Goal: Find specific fact: Find specific fact

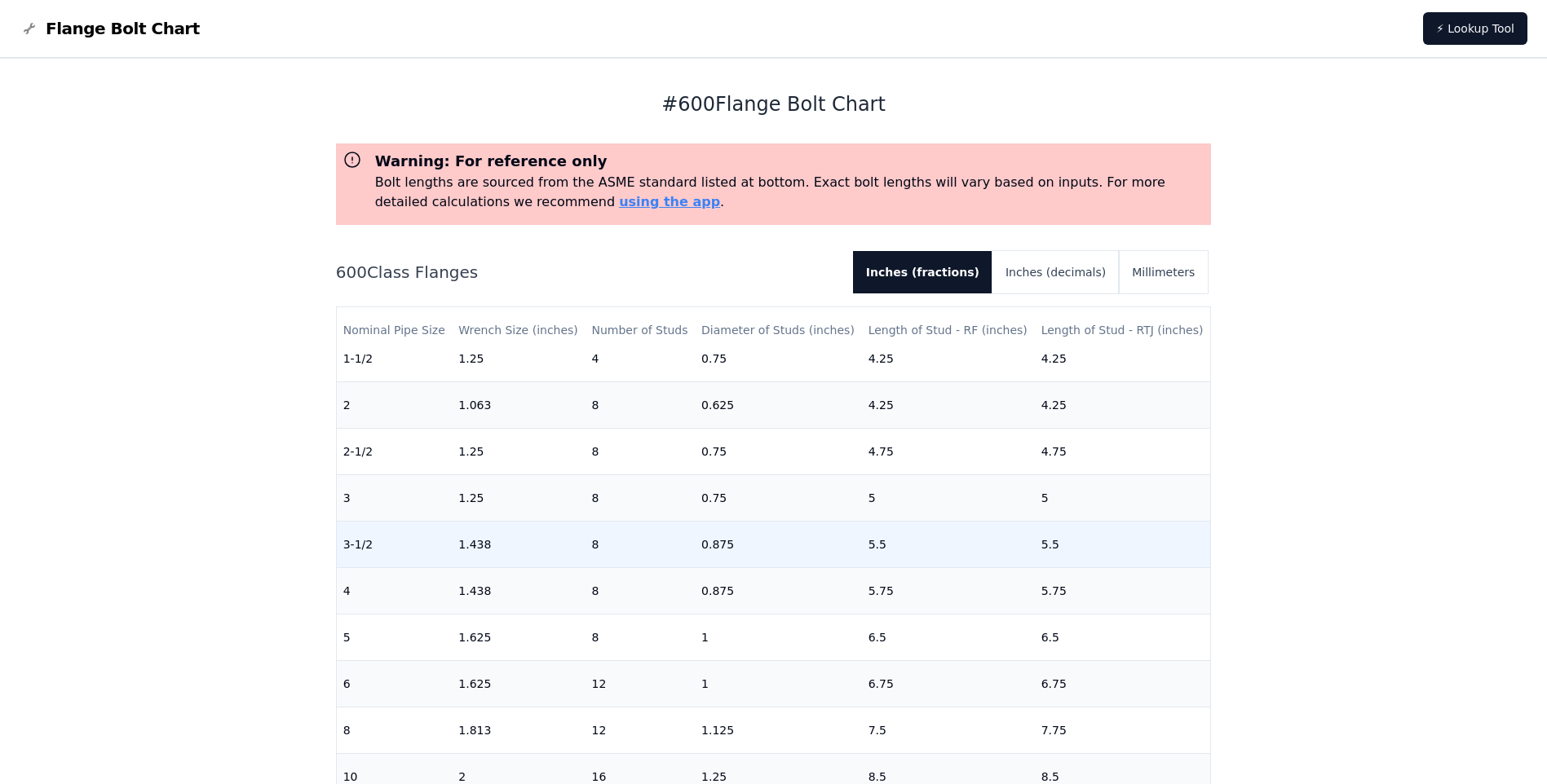
scroll to position [245, 0]
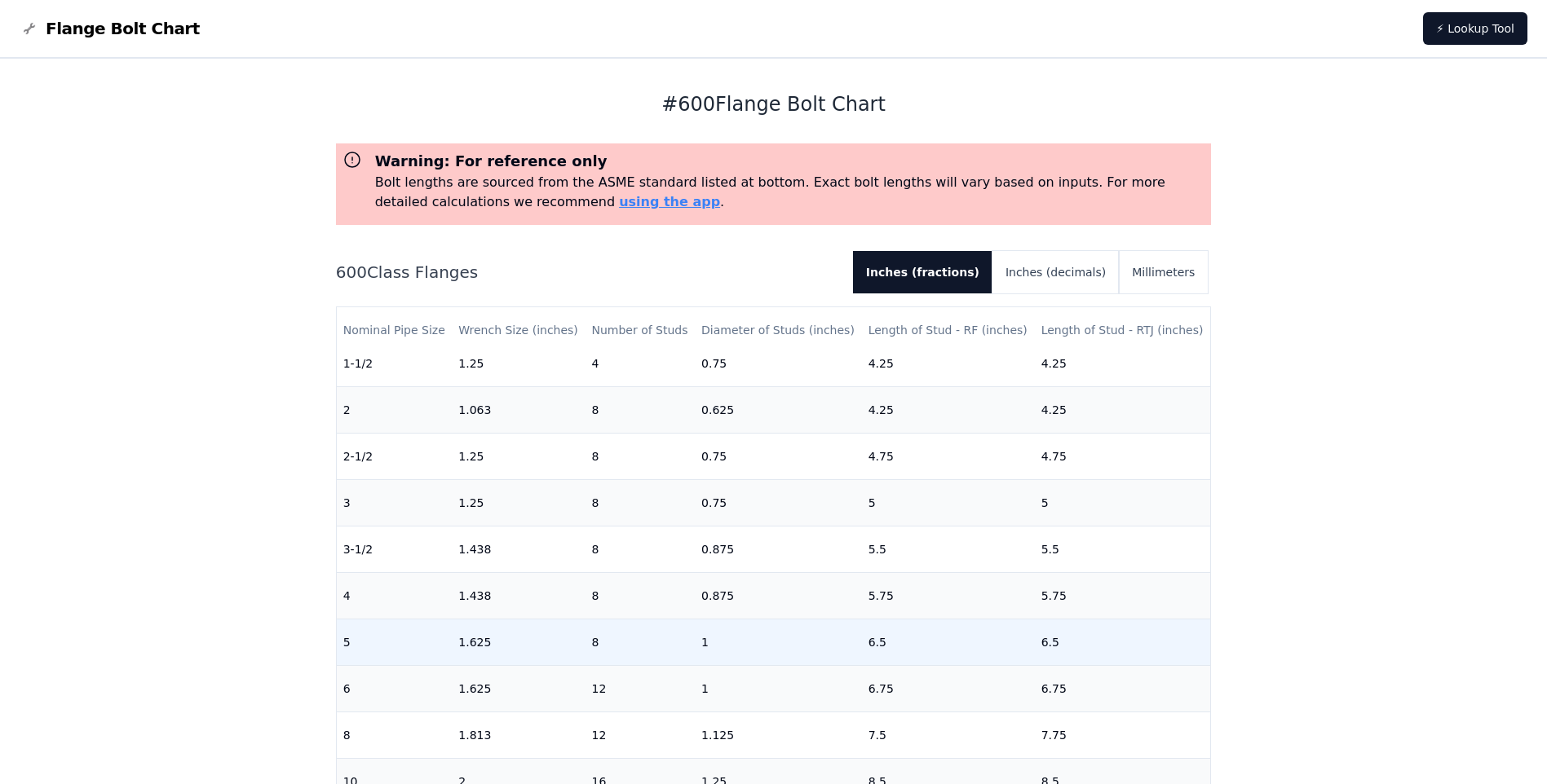
scroll to position [245, 0]
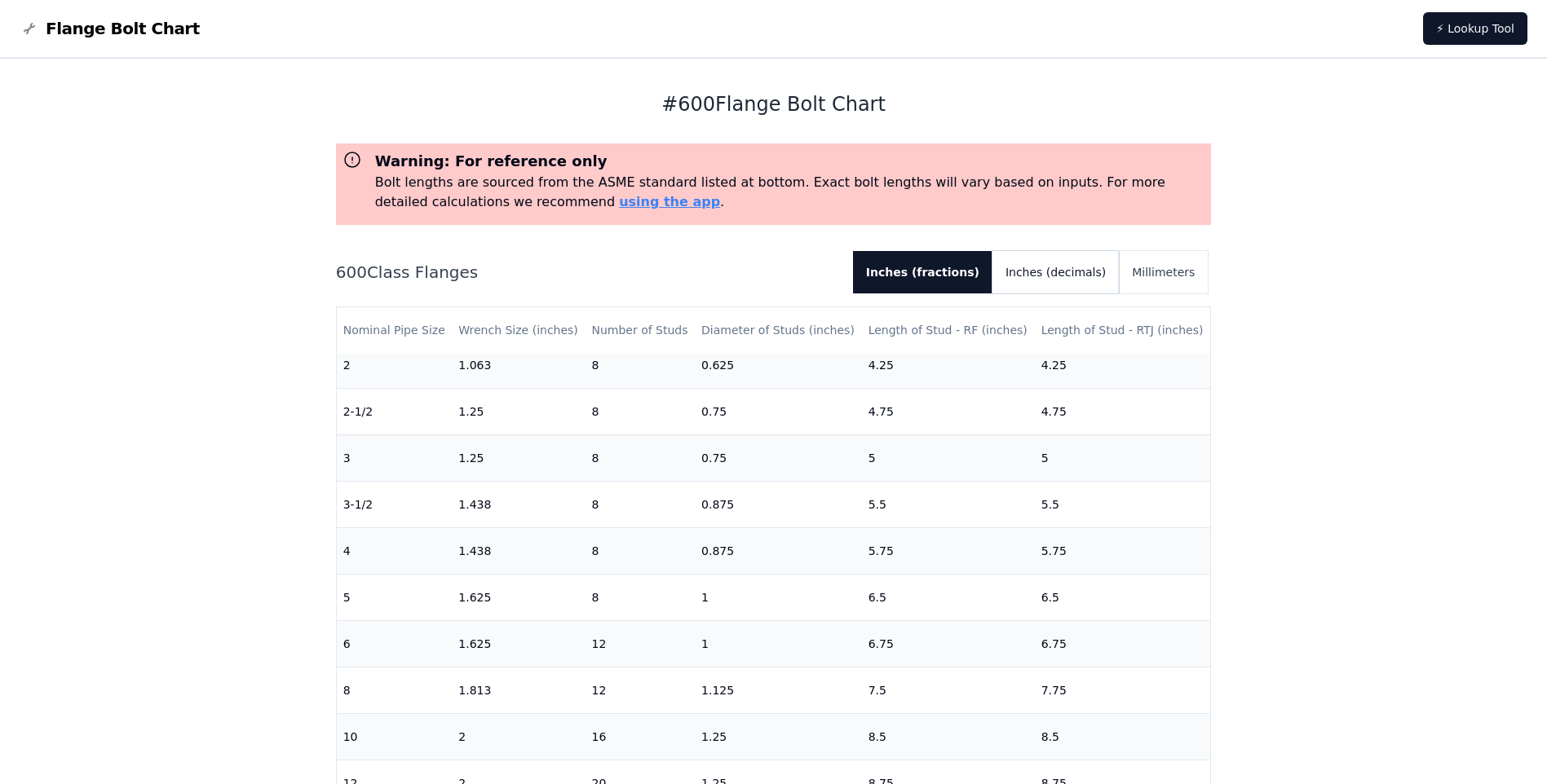
click at [1088, 270] on button "Inches (decimals)" at bounding box center [1055, 272] width 127 height 42
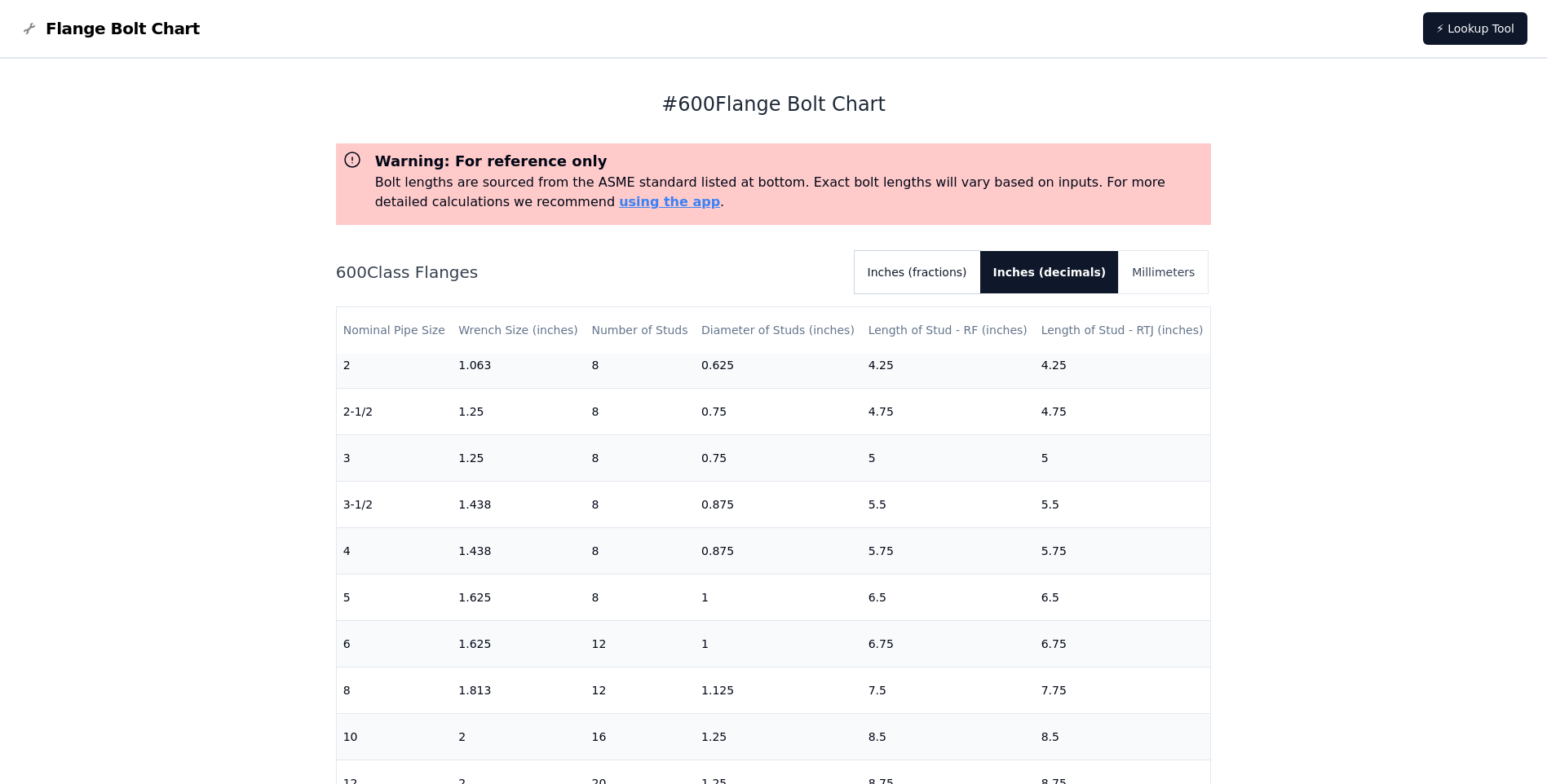
click at [951, 275] on button "Inches (fractions)" at bounding box center [917, 272] width 126 height 42
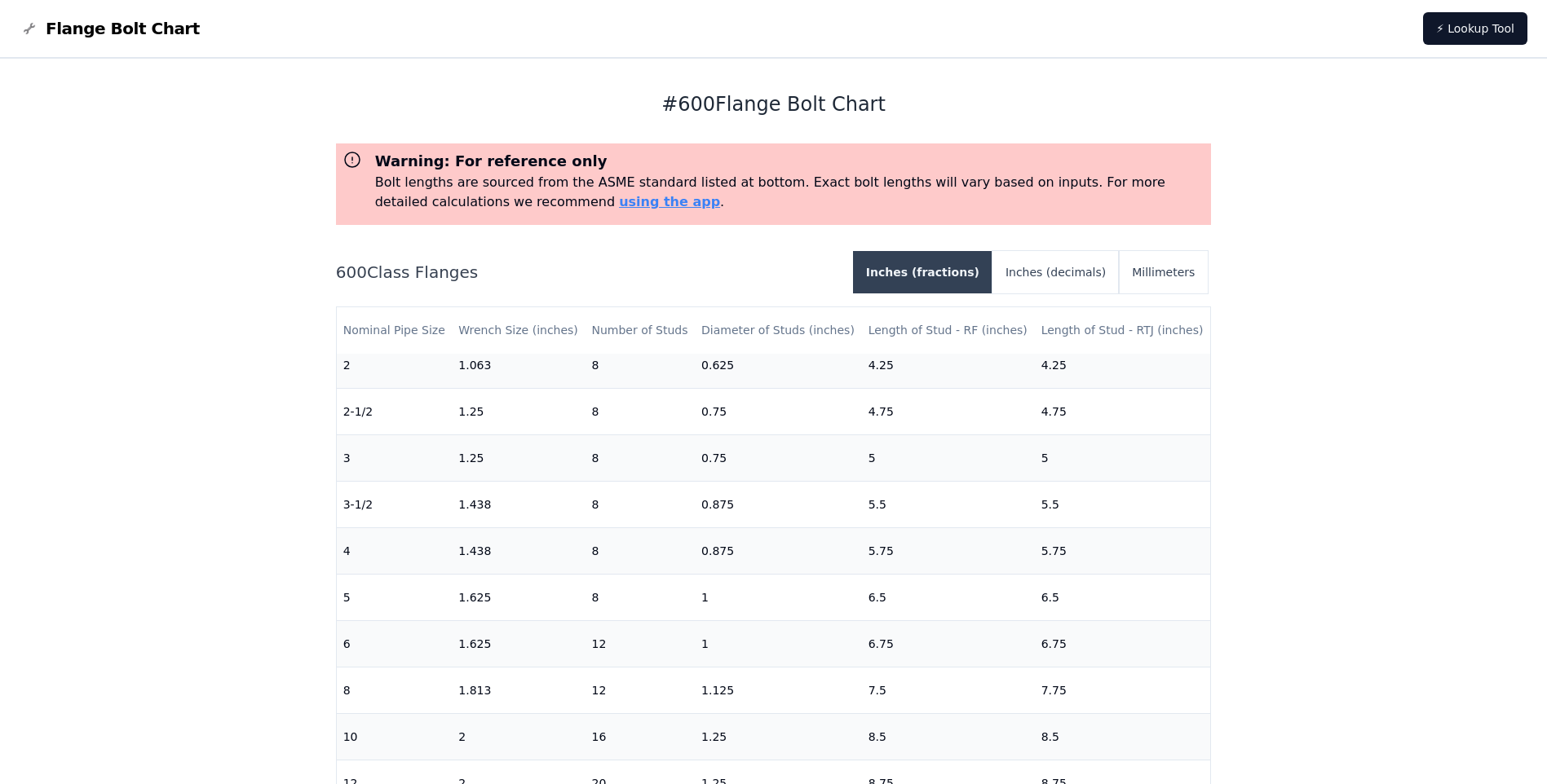
click at [951, 275] on button "Inches (fractions)" at bounding box center [923, 272] width 140 height 42
